Goal: Task Accomplishment & Management: Complete application form

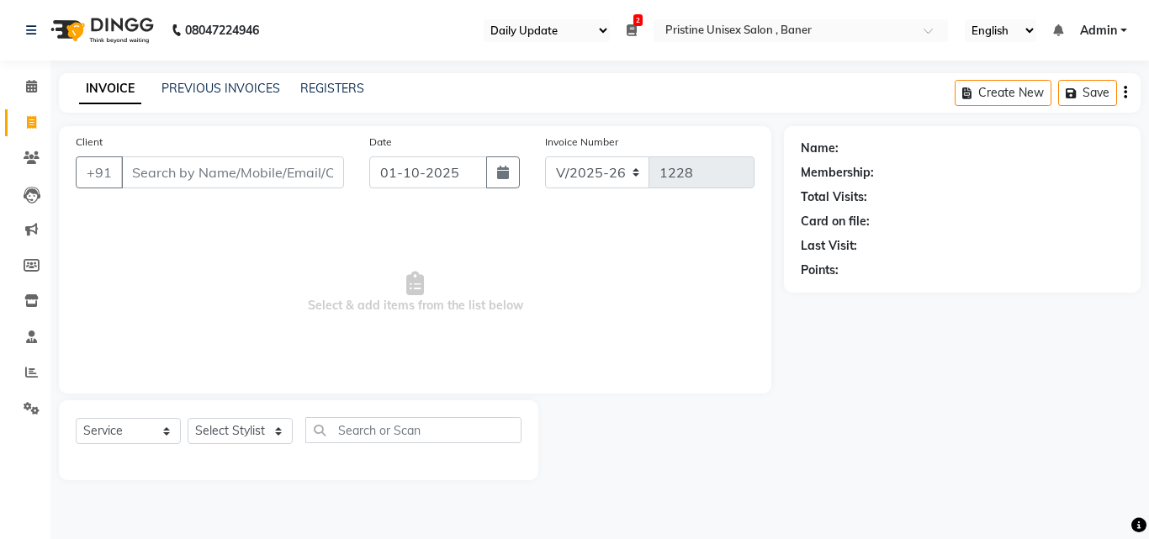
select select "110"
select select "6610"
select select "service"
click at [184, 181] on input "Client" at bounding box center [232, 172] width 223 height 32
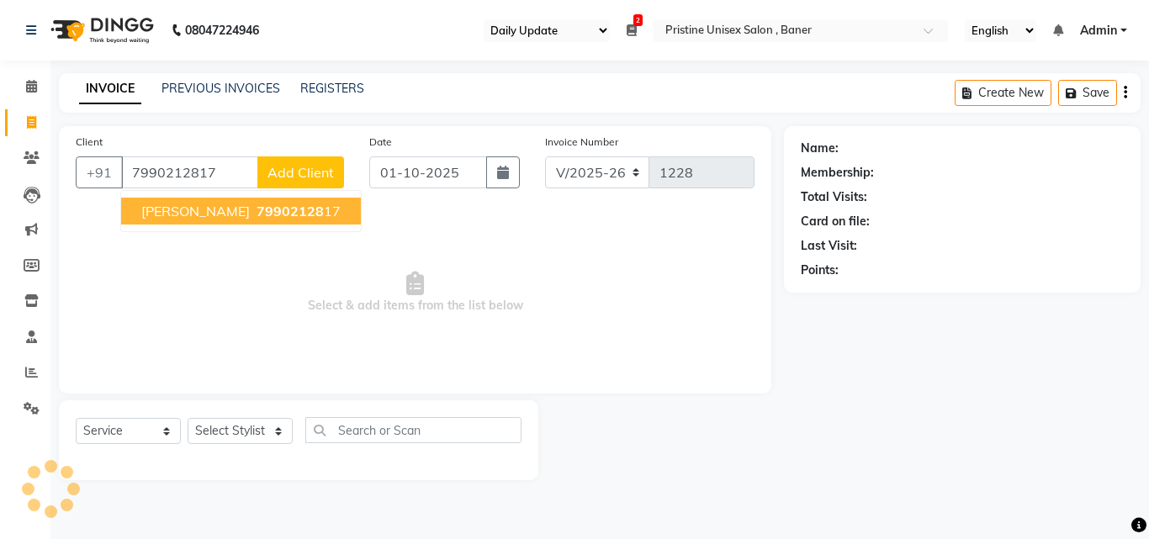
type input "7990212817"
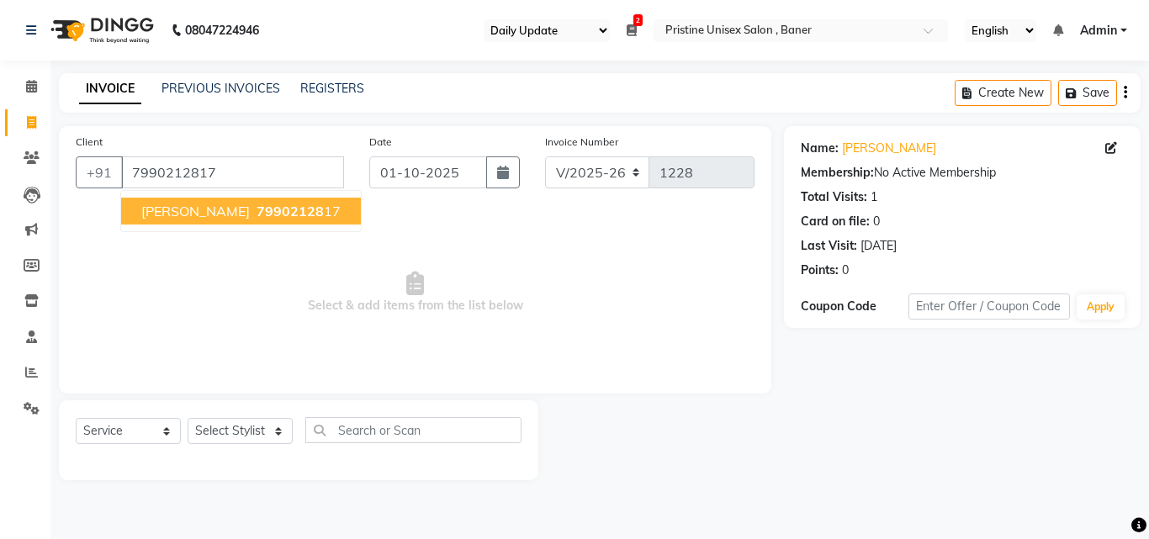
click at [223, 211] on span "[PERSON_NAME]" at bounding box center [195, 211] width 108 height 17
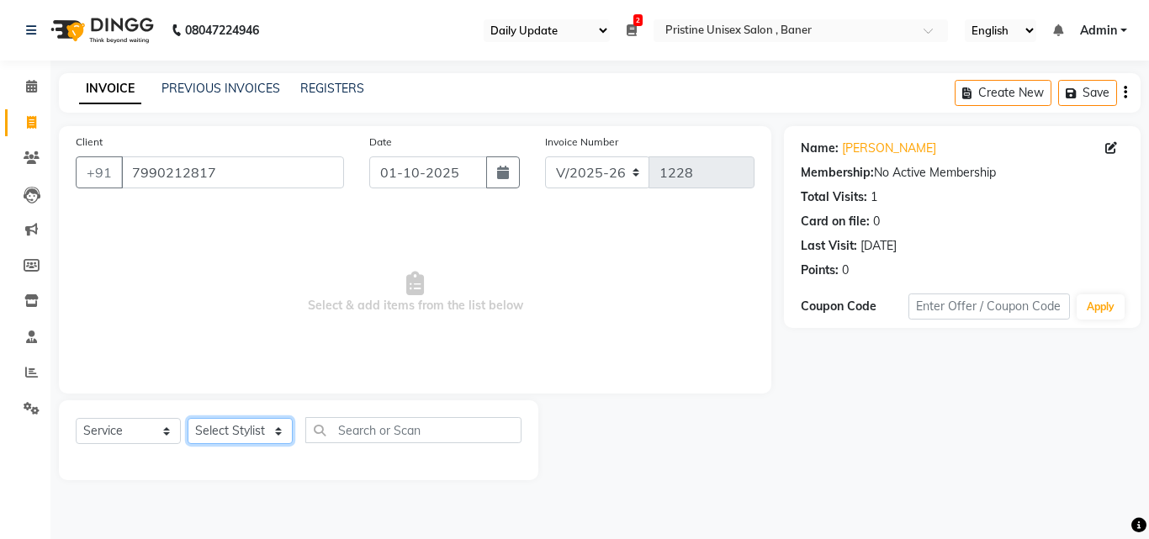
click at [220, 426] on select "Select Stylist [PERSON_NAME] [PERSON_NAME] Karan [PERSON_NAME] Mohd [PERSON_NAM…" at bounding box center [240, 431] width 105 height 26
select select "50947"
click at [188, 418] on select "Select Stylist [PERSON_NAME] [PERSON_NAME] Karan [PERSON_NAME] Mohd [PERSON_NAM…" at bounding box center [240, 431] width 105 height 26
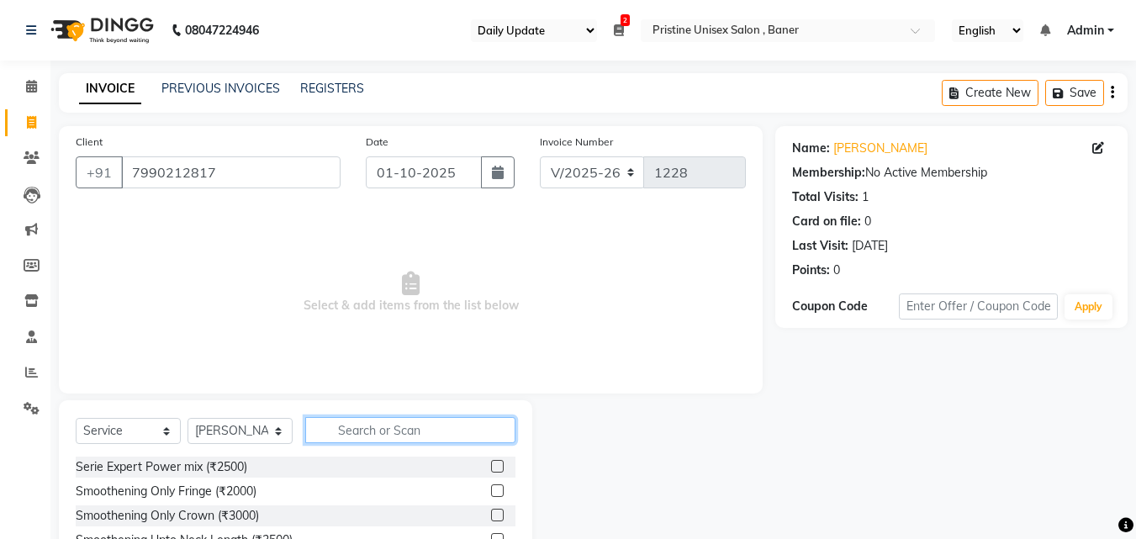
click at [377, 431] on input "text" at bounding box center [410, 430] width 210 height 26
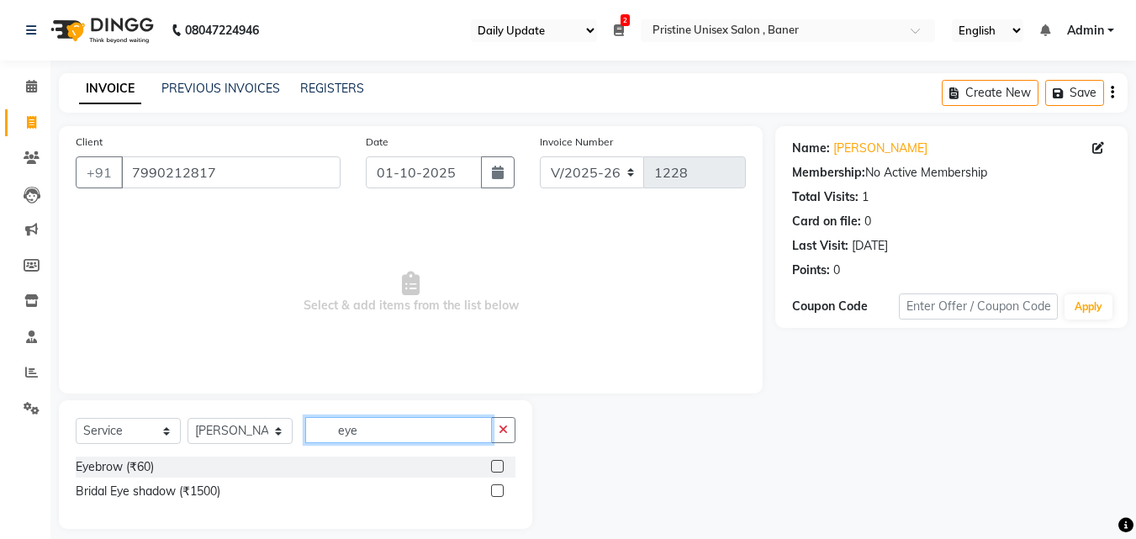
type input "eye"
click at [500, 462] on label at bounding box center [497, 466] width 13 height 13
click at [500, 462] on input "checkbox" at bounding box center [496, 467] width 11 height 11
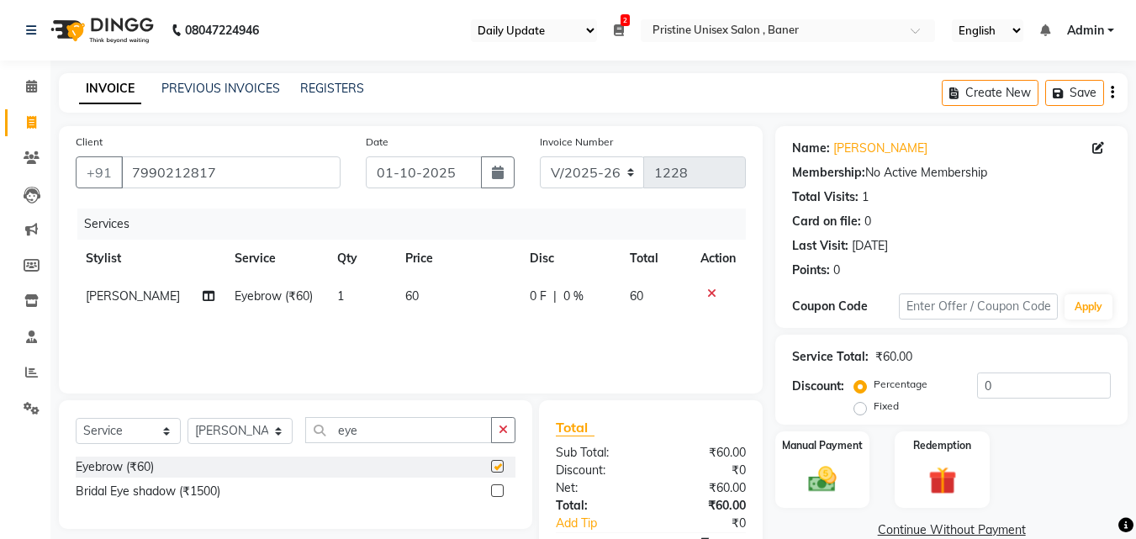
checkbox input "false"
click at [367, 423] on input "eye" at bounding box center [398, 430] width 187 height 26
type input "e"
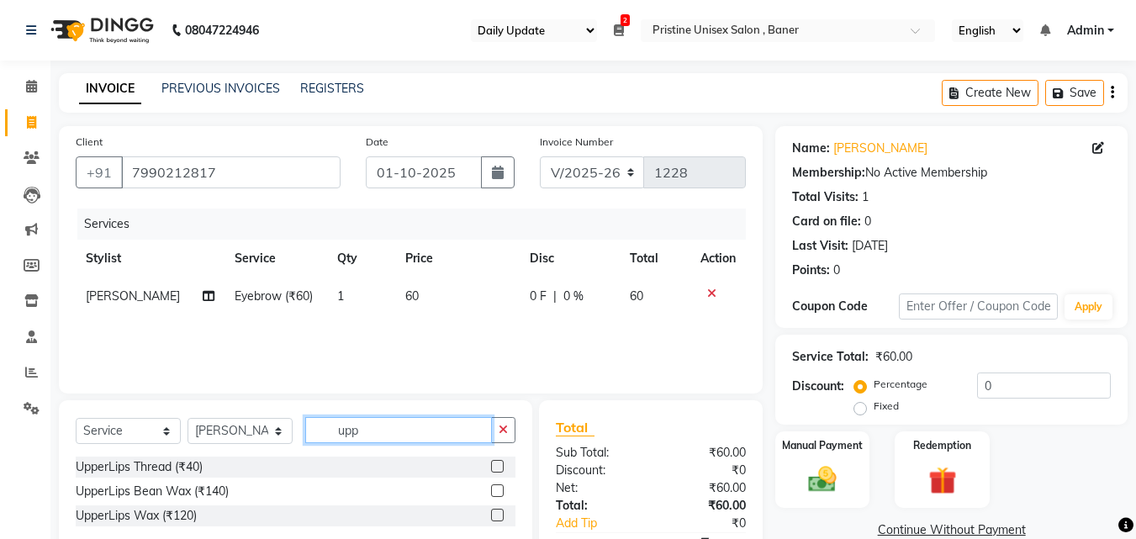
type input "upp"
click at [498, 468] on label at bounding box center [497, 466] width 13 height 13
click at [498, 468] on input "checkbox" at bounding box center [496, 467] width 11 height 11
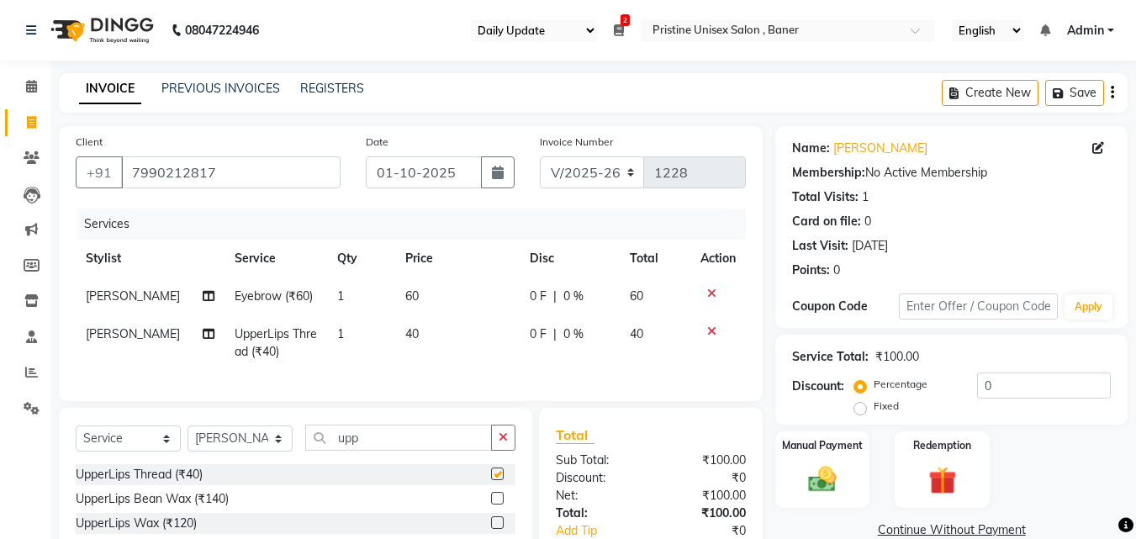
checkbox input "false"
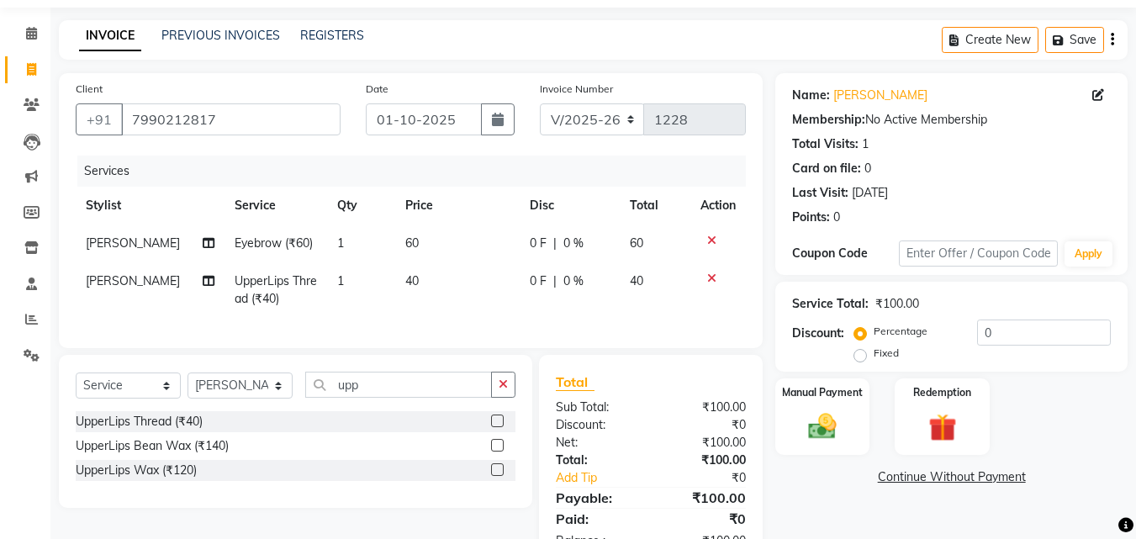
scroll to position [119, 0]
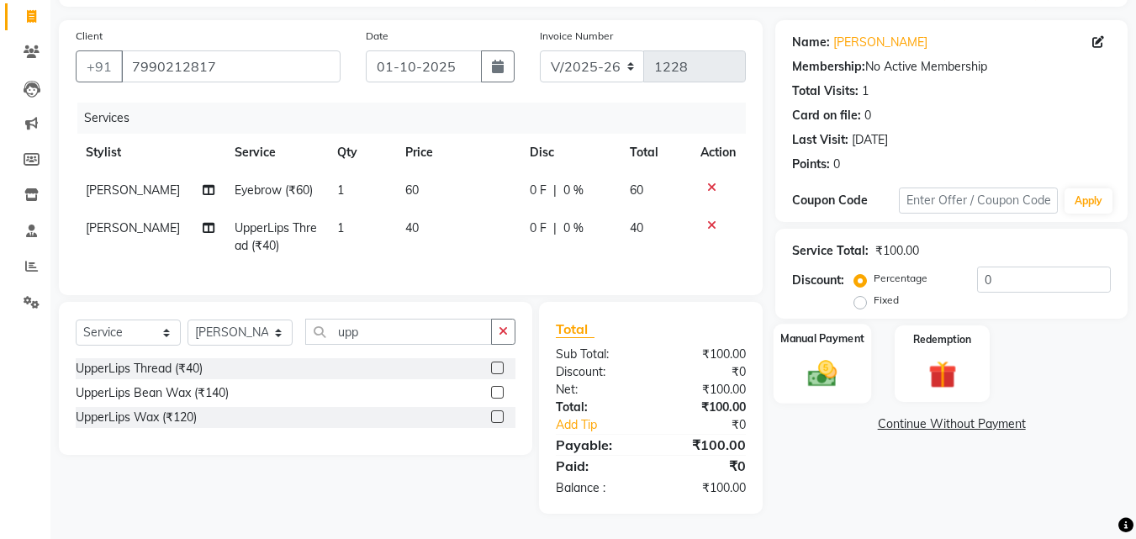
click at [829, 357] on img at bounding box center [822, 374] width 47 height 34
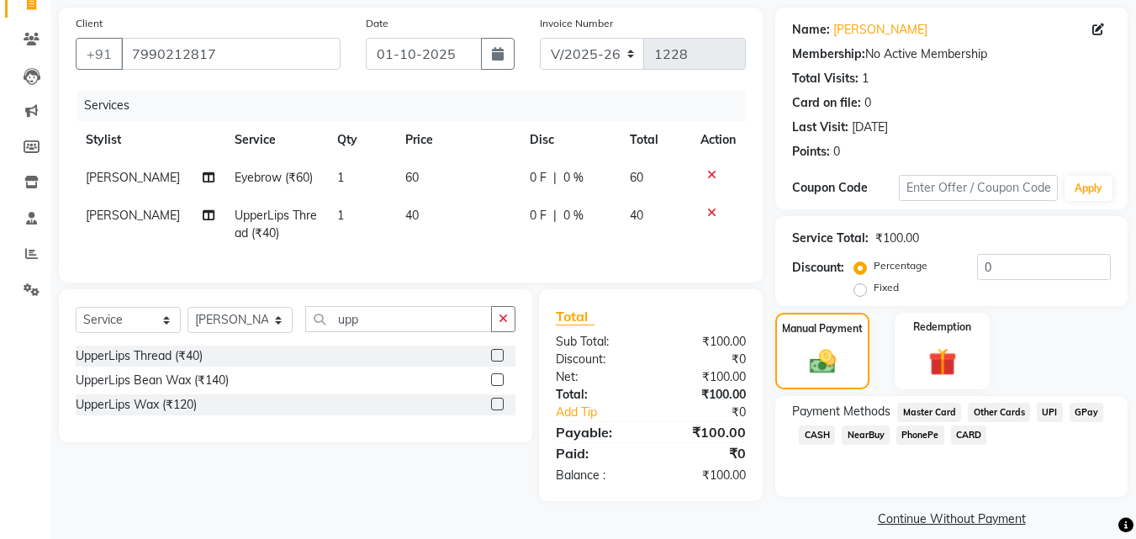
click at [1085, 415] on span "GPay" at bounding box center [1087, 412] width 34 height 19
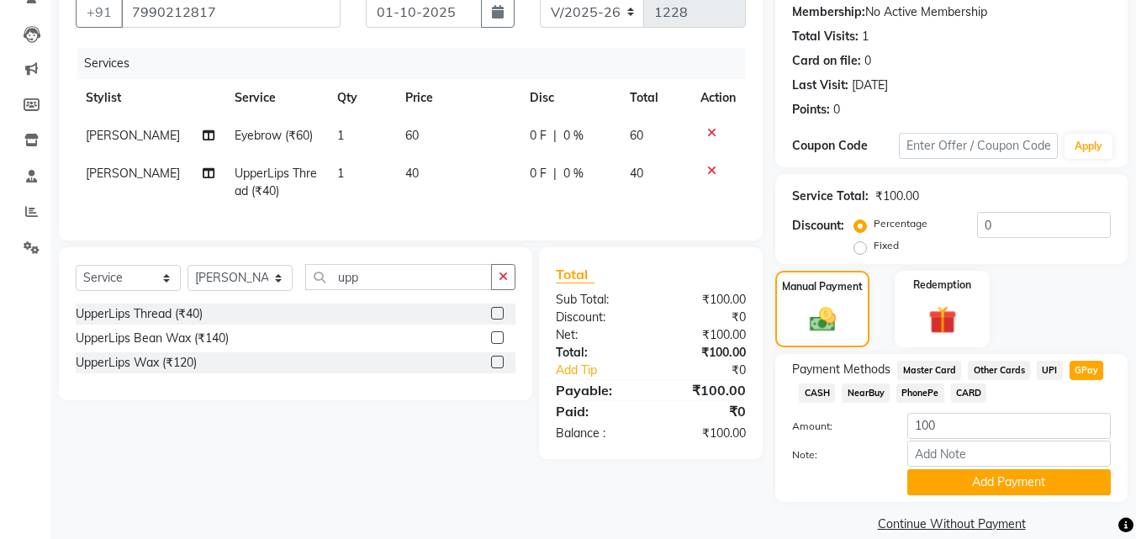
scroll to position [183, 0]
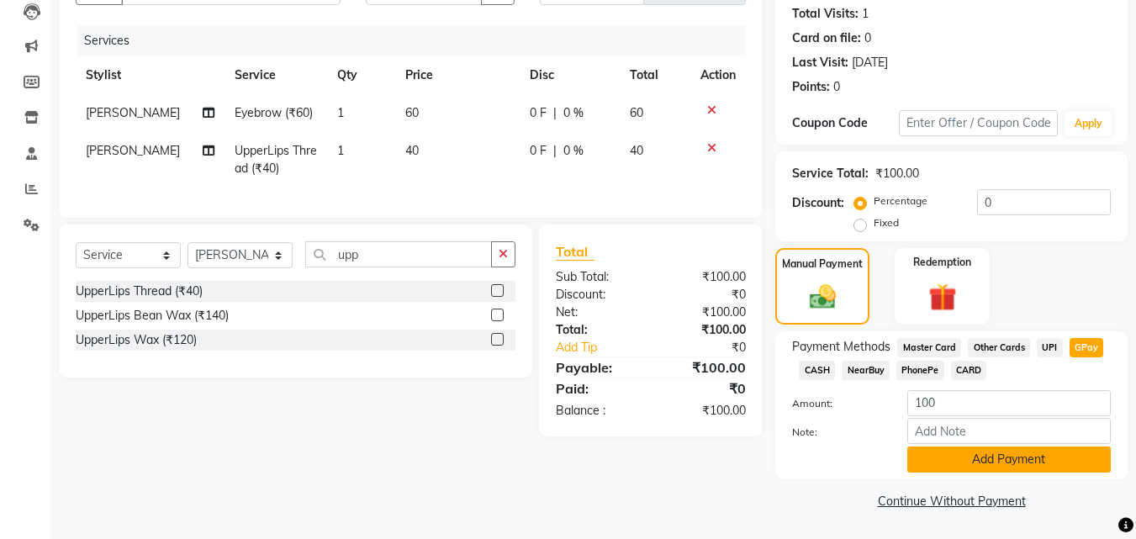
click at [1017, 457] on button "Add Payment" at bounding box center [1009, 460] width 204 height 26
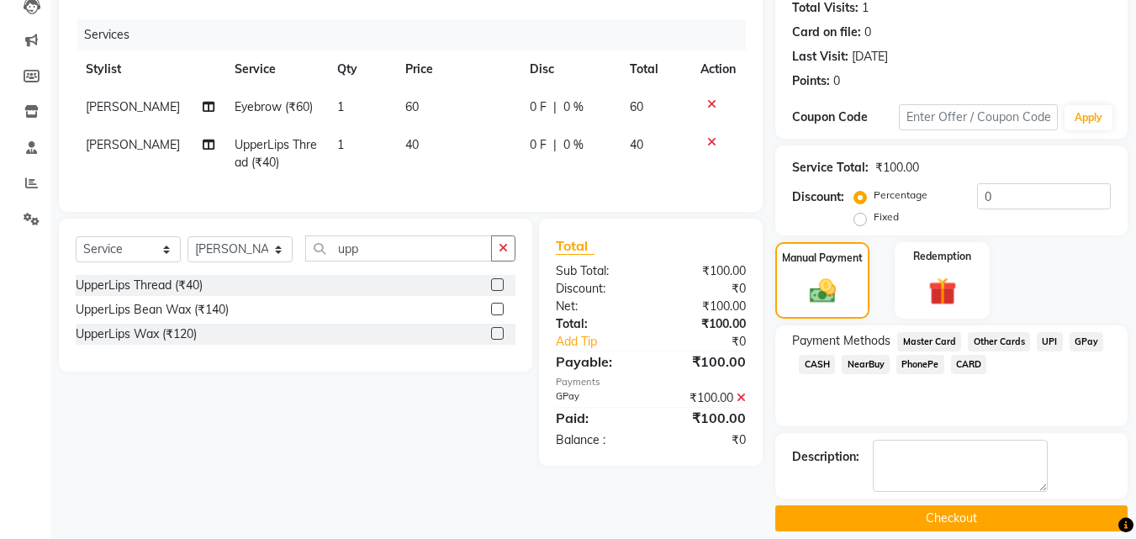
scroll to position [207, 0]
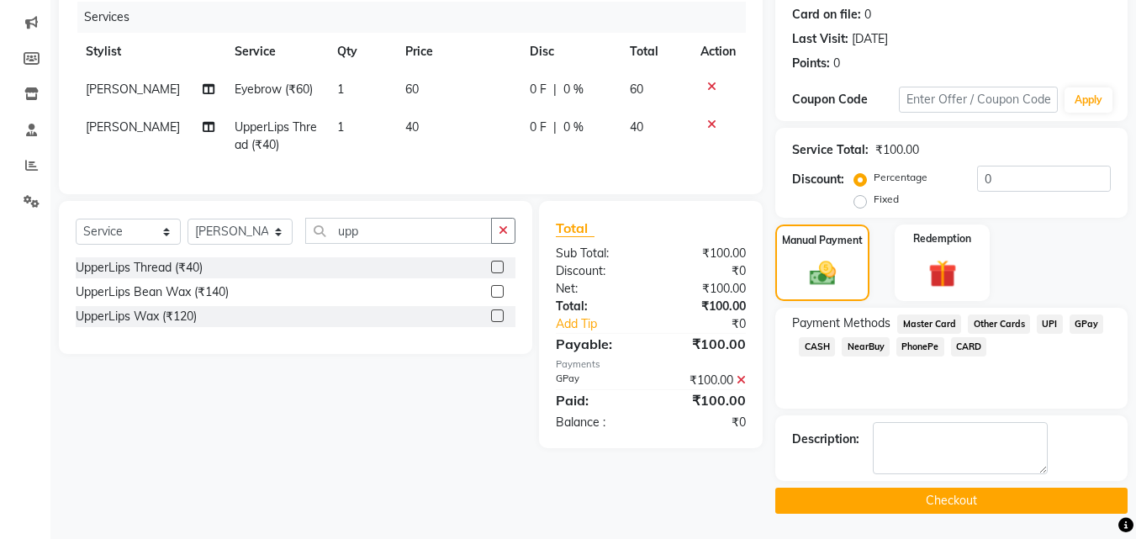
click at [948, 500] on button "Checkout" at bounding box center [951, 501] width 352 height 26
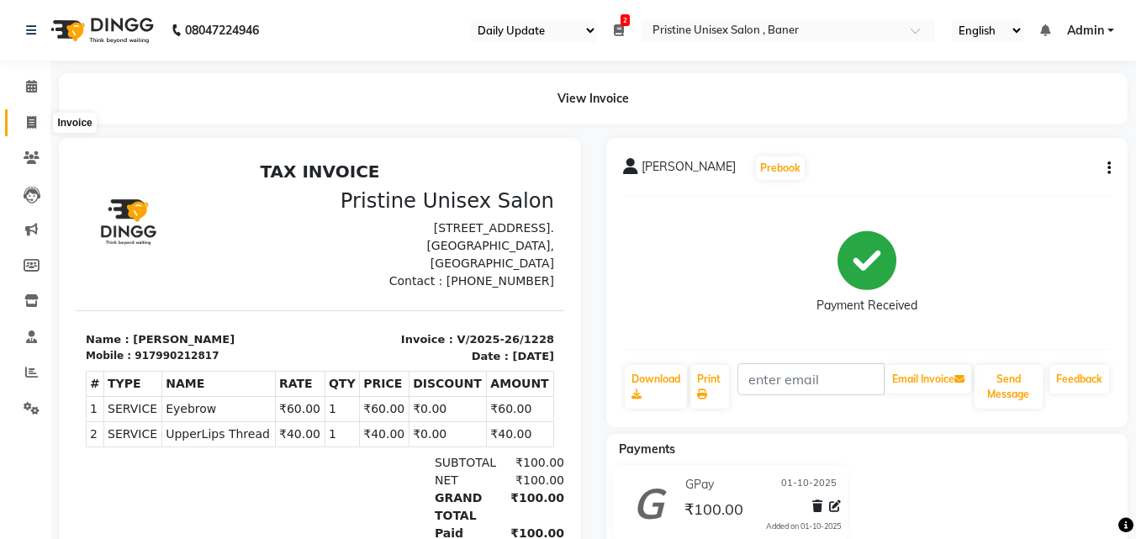
click at [29, 124] on icon at bounding box center [31, 122] width 9 height 13
select select "6610"
select select "service"
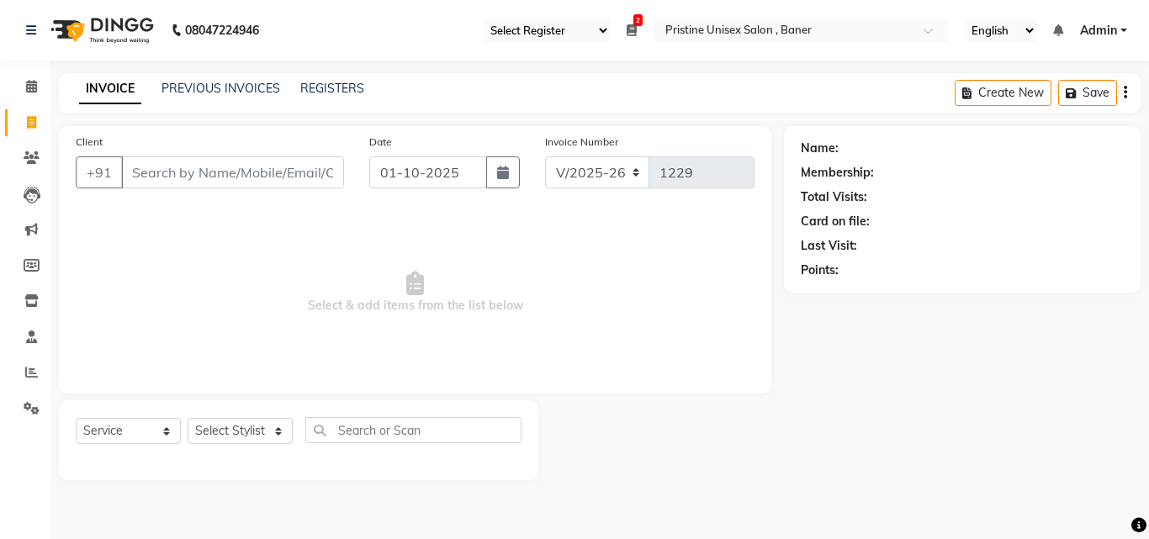
click at [209, 190] on div "Client +91" at bounding box center [210, 167] width 294 height 69
click at [257, 173] on input "Client" at bounding box center [232, 172] width 223 height 32
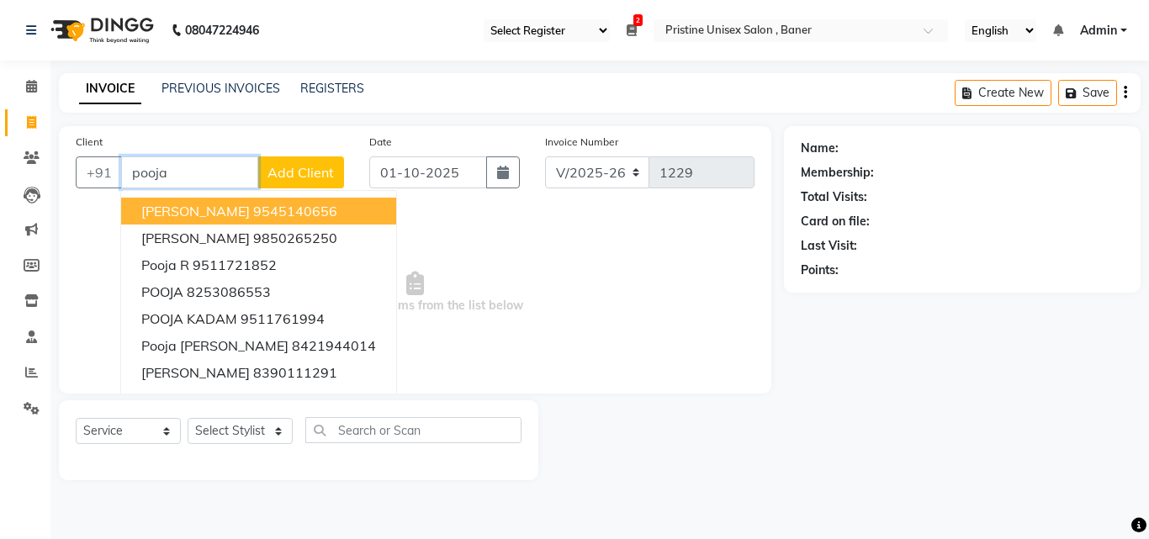
click at [169, 165] on input "pooja" at bounding box center [189, 172] width 137 height 32
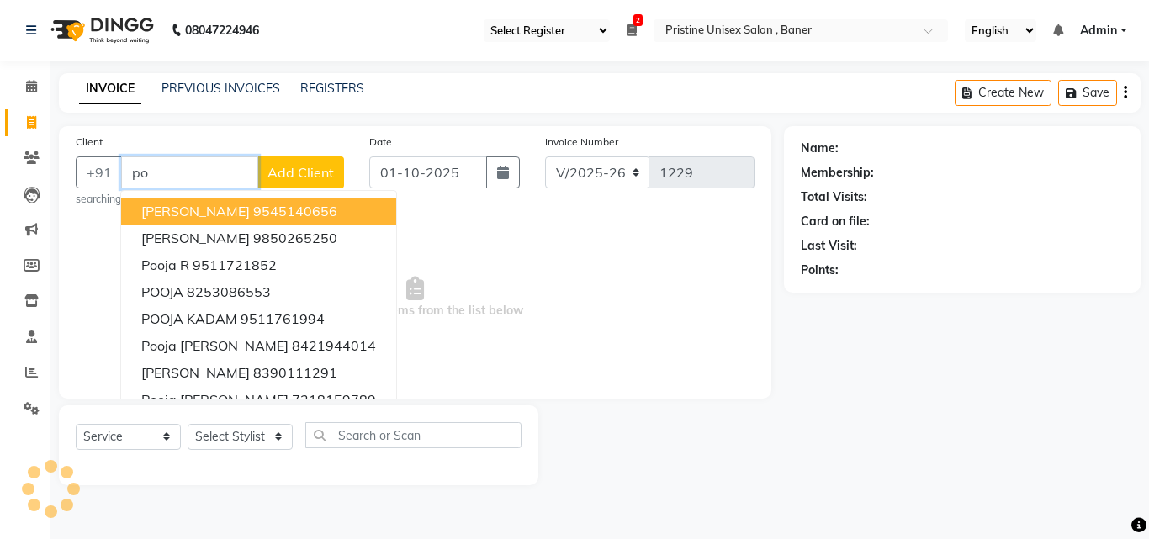
type input "p"
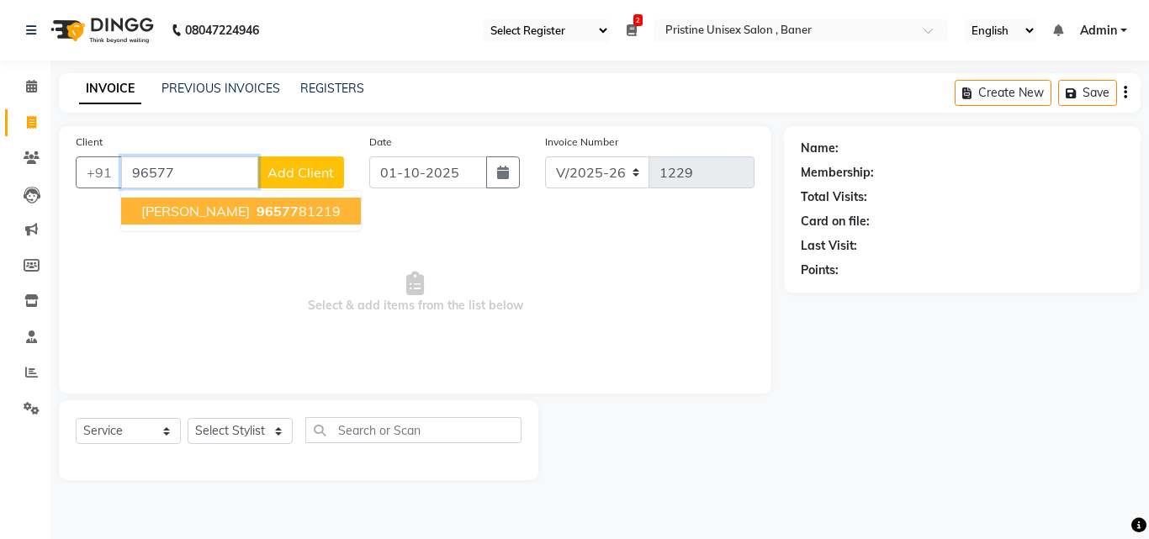
click at [208, 206] on span "[PERSON_NAME]" at bounding box center [195, 211] width 108 height 17
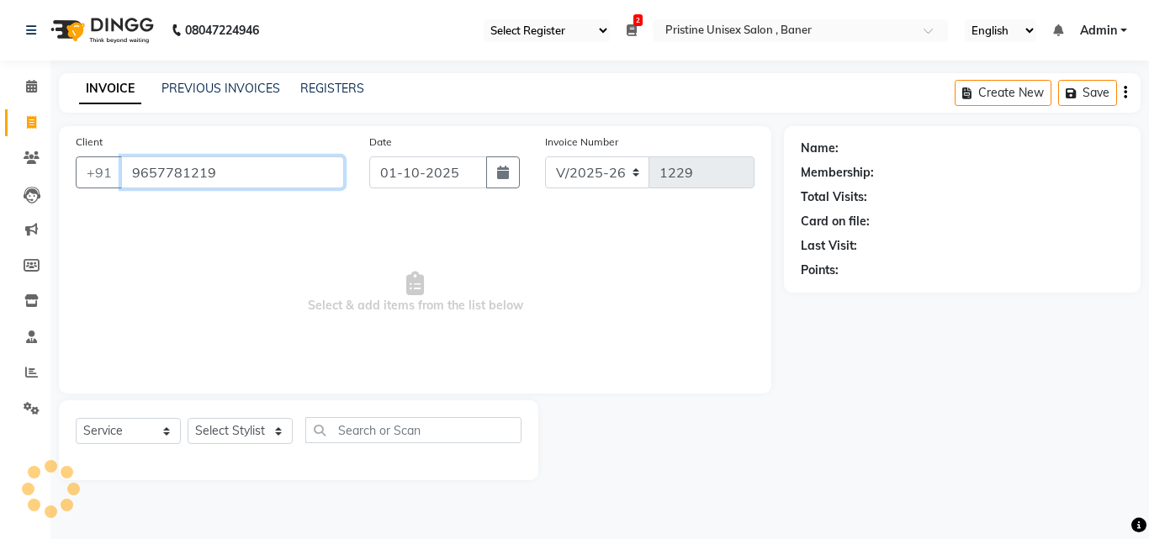
type input "9657781219"
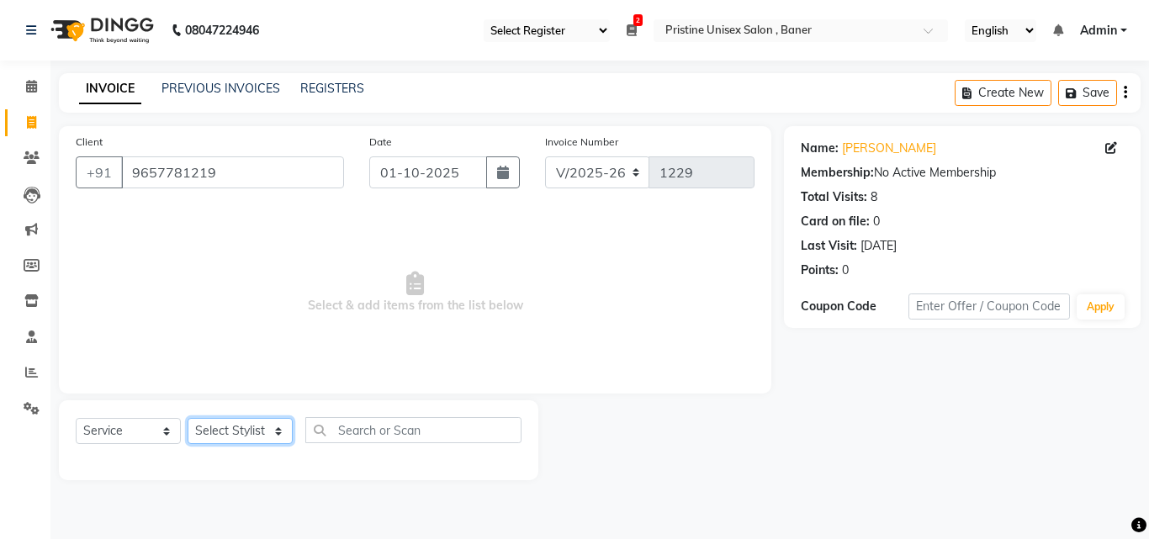
click at [255, 431] on select "Select Stylist [PERSON_NAME] [PERSON_NAME] Karan [PERSON_NAME] Mohd [PERSON_NAM…" at bounding box center [240, 431] width 105 height 26
select select "50947"
click at [188, 418] on select "Select Stylist [PERSON_NAME] [PERSON_NAME] Karan [PERSON_NAME] Mohd [PERSON_NAM…" at bounding box center [240, 431] width 105 height 26
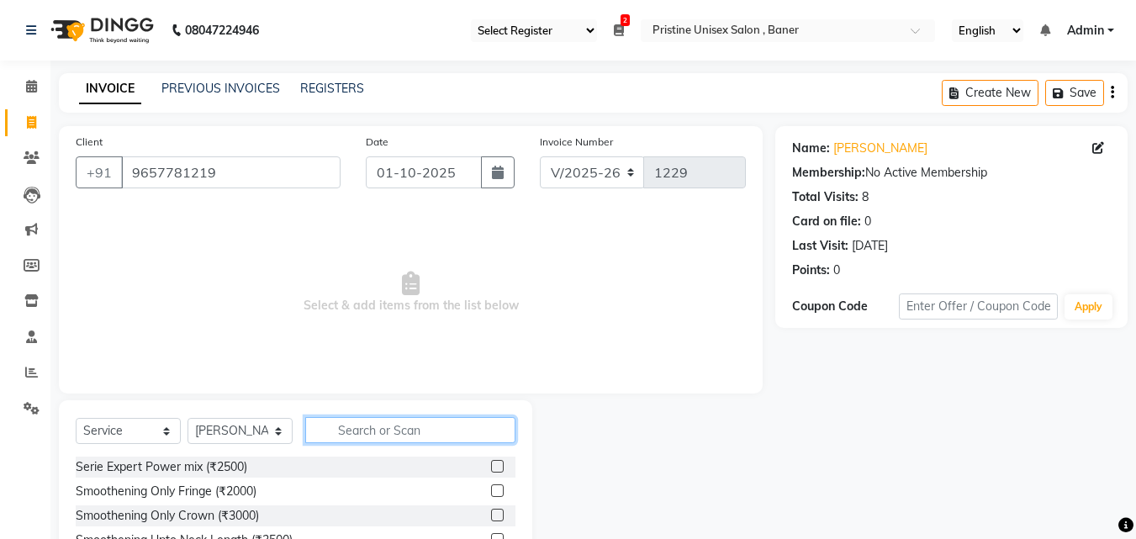
click at [402, 437] on input "text" at bounding box center [410, 430] width 210 height 26
type input "ey"
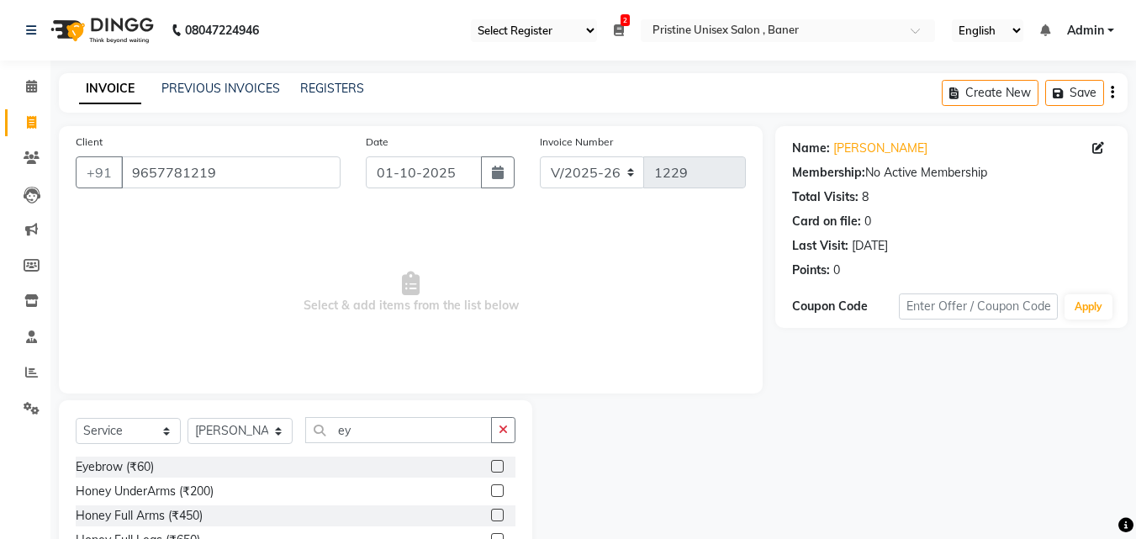
click at [491, 465] on label at bounding box center [497, 466] width 13 height 13
click at [491, 465] on input "checkbox" at bounding box center [496, 467] width 11 height 11
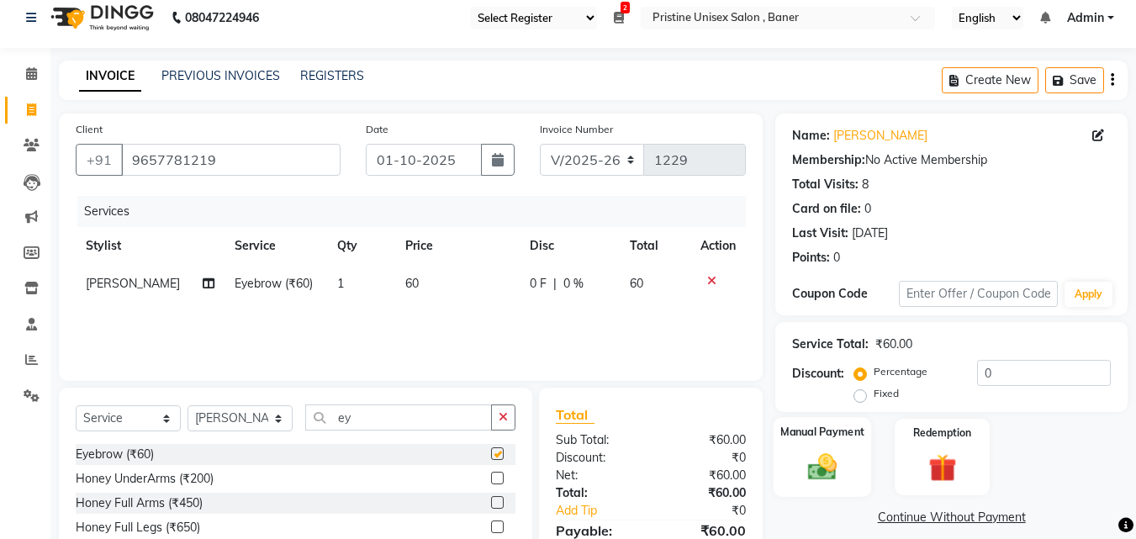
checkbox input "false"
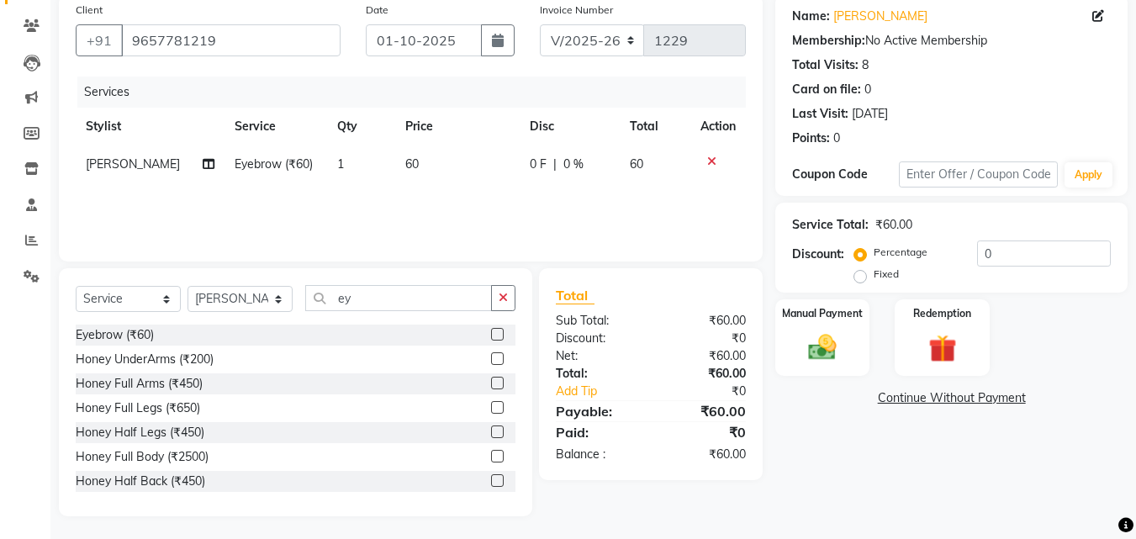
scroll to position [135, 0]
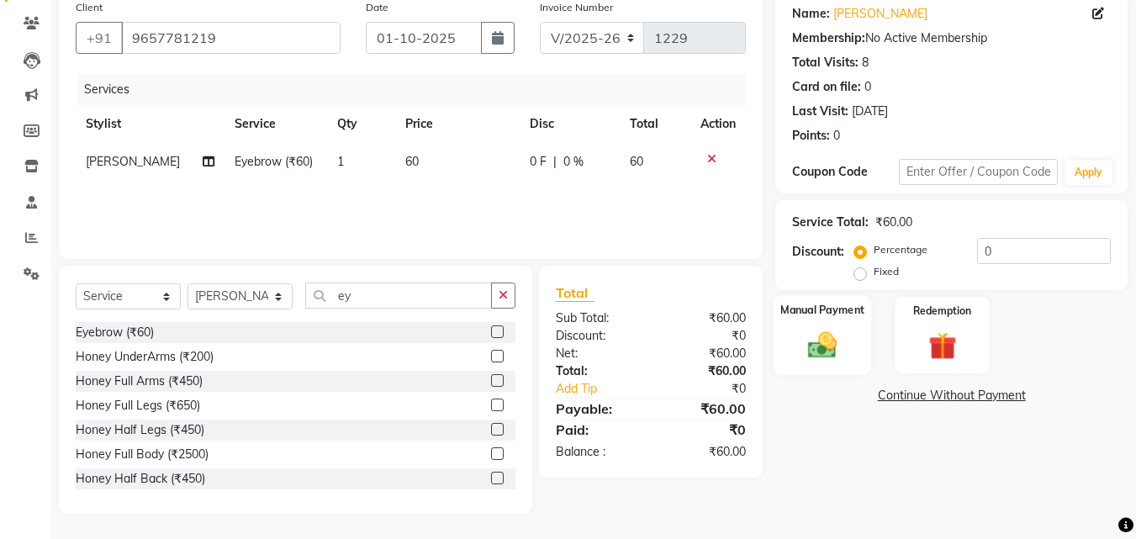
click at [818, 345] on img at bounding box center [822, 345] width 47 height 34
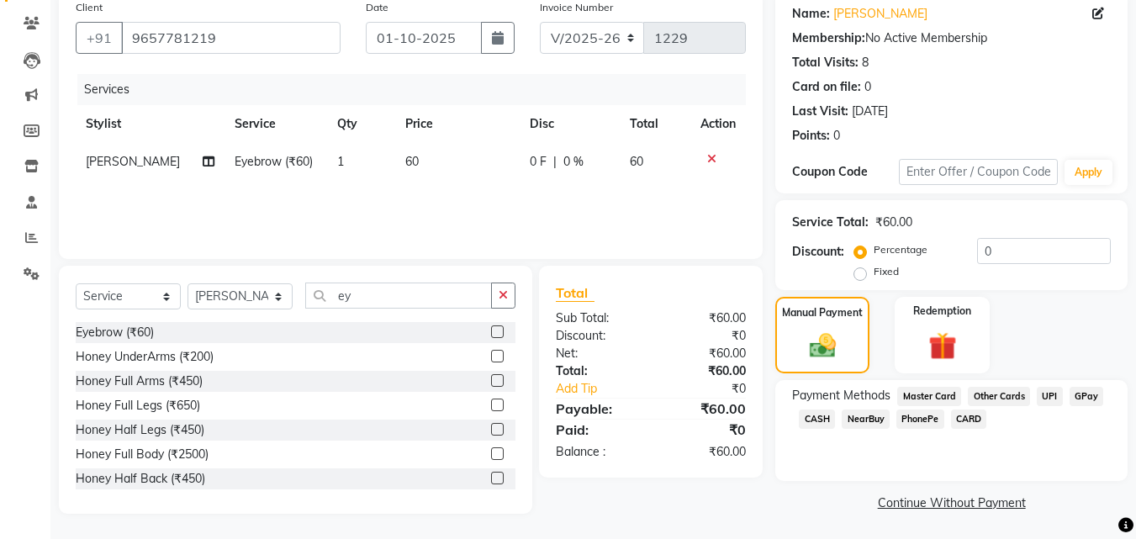
scroll to position [136, 0]
click at [1083, 393] on span "GPay" at bounding box center [1087, 394] width 34 height 19
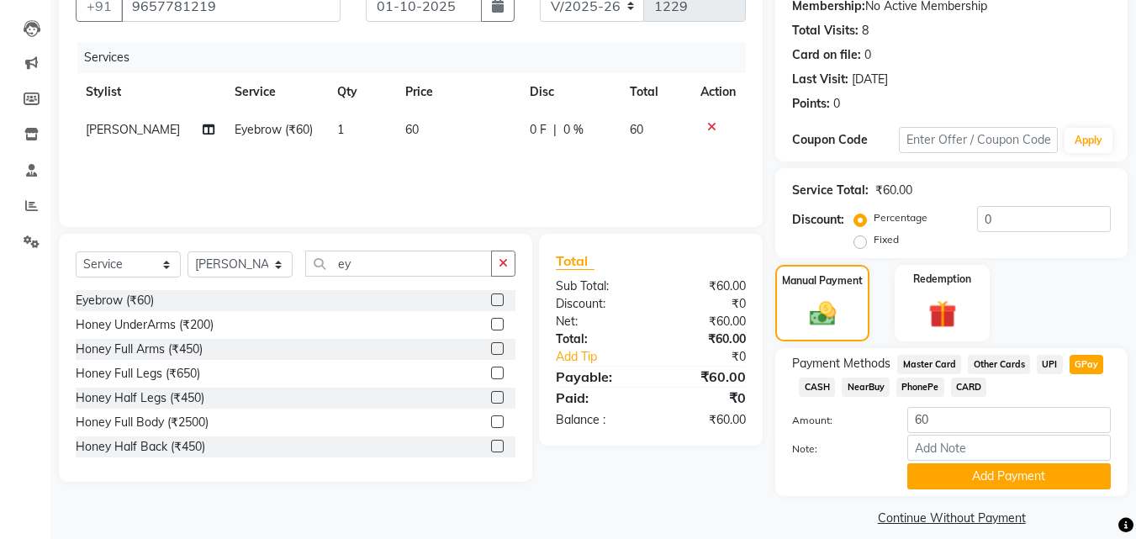
scroll to position [183, 0]
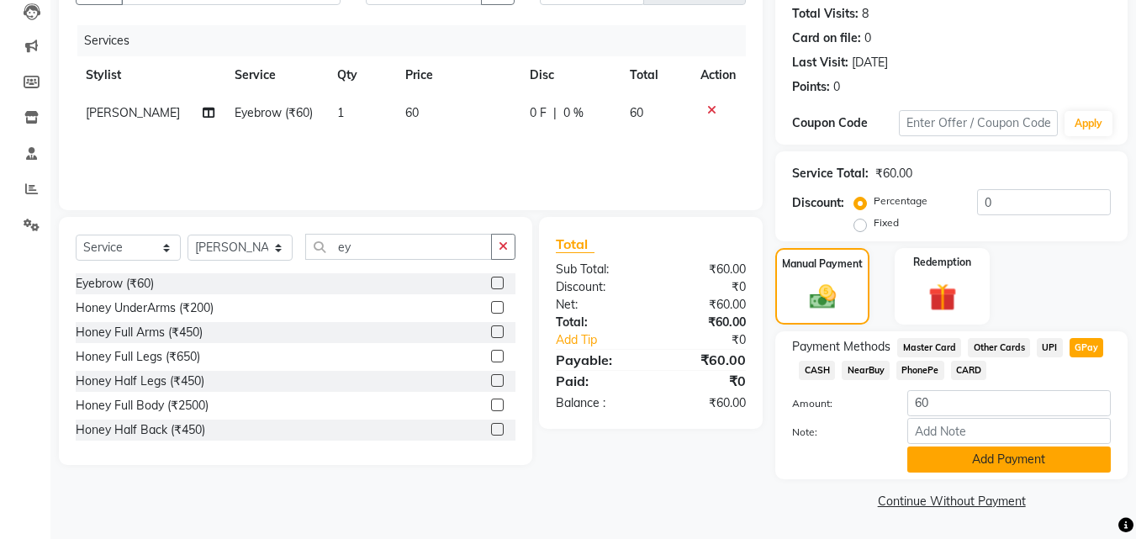
click at [1013, 461] on button "Add Payment" at bounding box center [1009, 460] width 204 height 26
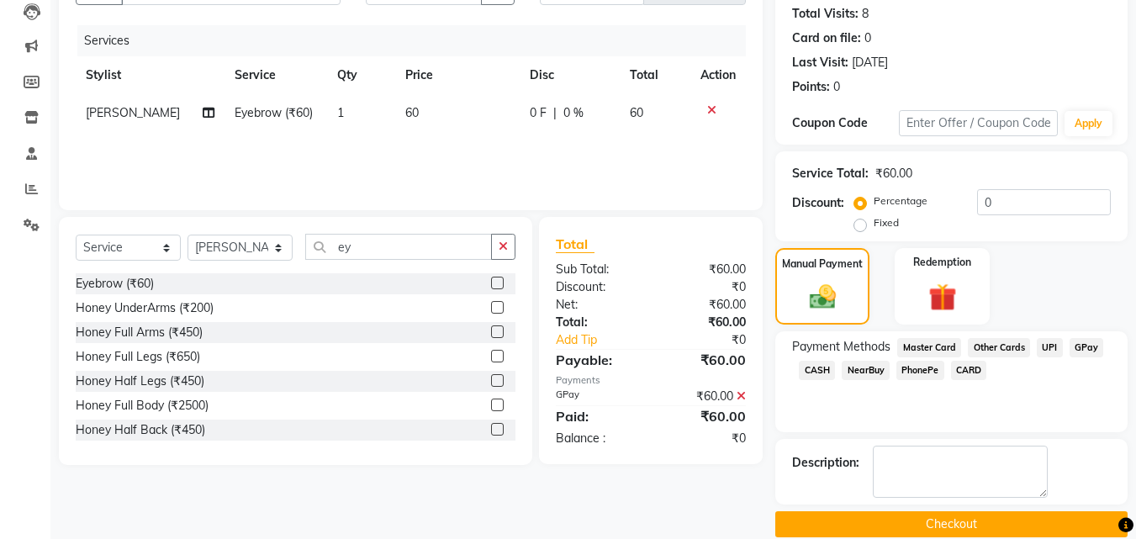
click at [992, 525] on button "Checkout" at bounding box center [951, 524] width 352 height 26
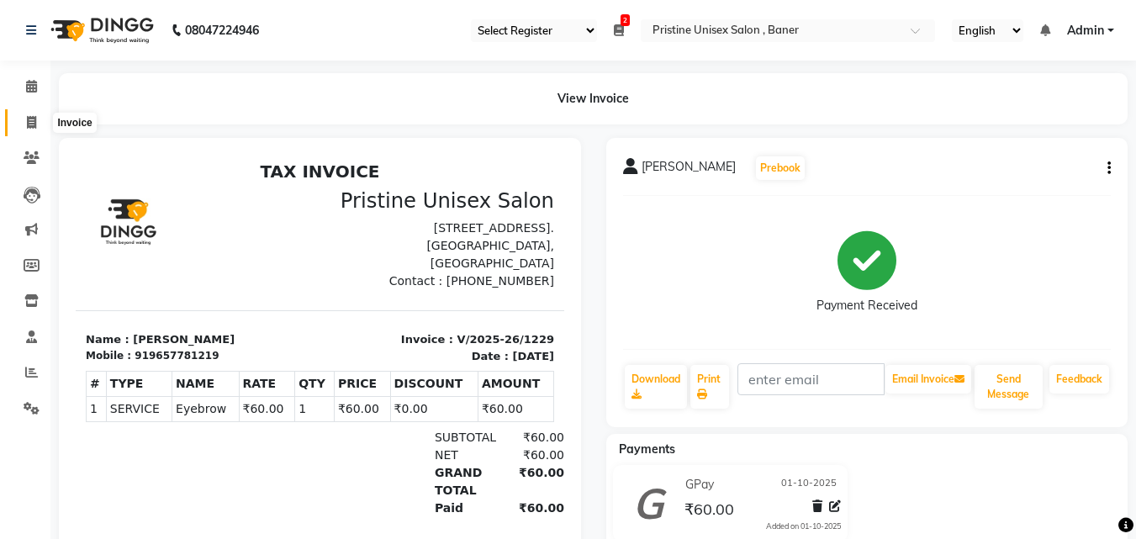
click at [31, 120] on icon at bounding box center [31, 122] width 9 height 13
select select "service"
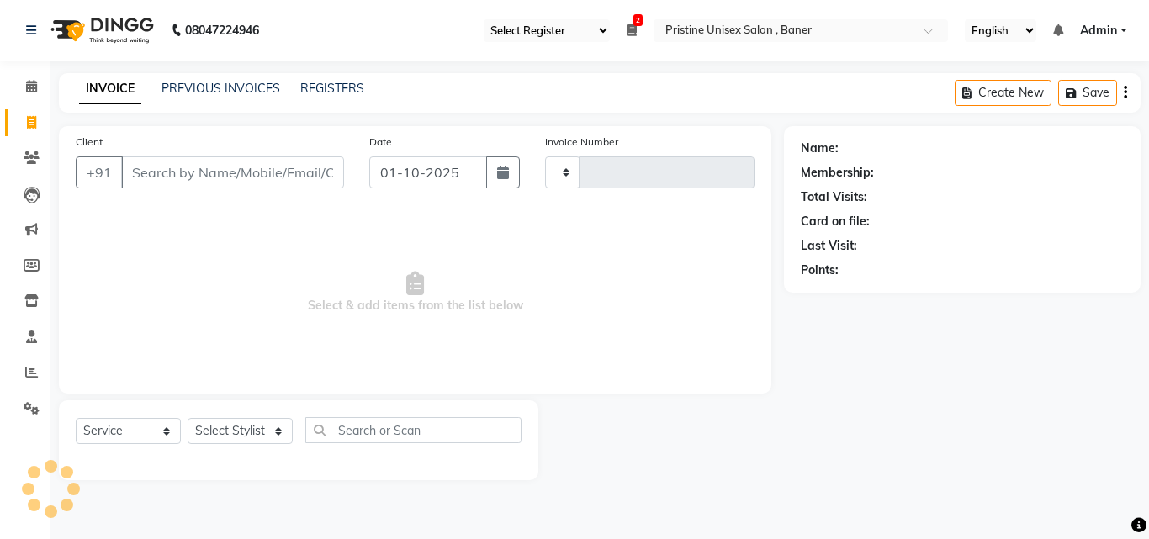
type input "1230"
select select "6610"
click at [43, 124] on span at bounding box center [31, 123] width 29 height 19
select select "service"
type input "1230"
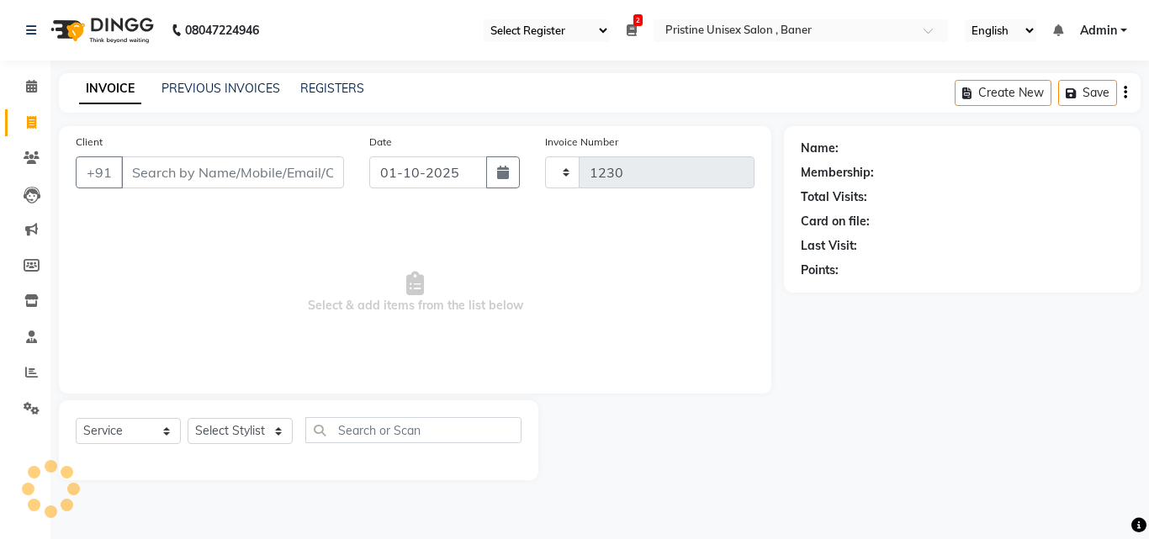
select select "6610"
